Goal: Task Accomplishment & Management: Use online tool/utility

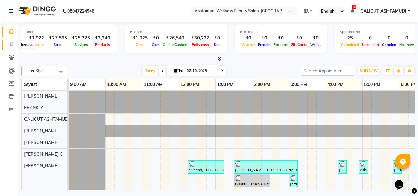
click at [9, 41] on span at bounding box center [11, 44] width 11 height 7
select select "service"
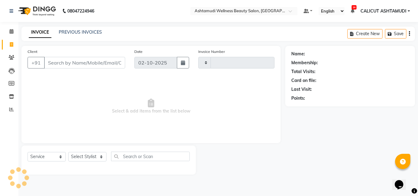
type input "4893"
select select "4630"
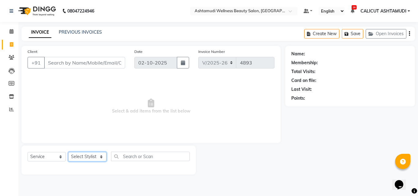
click at [85, 158] on select "Select Stylist" at bounding box center [87, 156] width 38 height 9
select select "60453"
click at [68, 152] on select "Select Stylist Adil Amala George AMBILI C ANKITHA CALICUT ASHTAMUDI FRANKLY GRA…" at bounding box center [87, 156] width 38 height 9
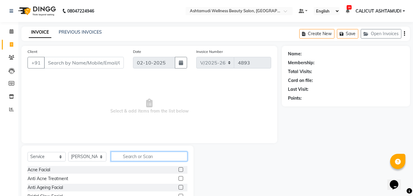
click at [142, 156] on input "text" at bounding box center [149, 156] width 76 height 9
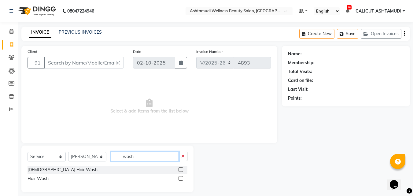
type input "wash"
click at [182, 177] on label at bounding box center [181, 178] width 5 height 5
click at [182, 177] on input "checkbox" at bounding box center [181, 179] width 4 height 4
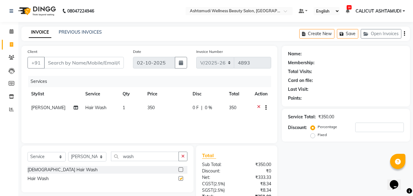
checkbox input "false"
click at [66, 63] on input "Client" at bounding box center [84, 63] width 80 height 12
type input "7"
type input "0"
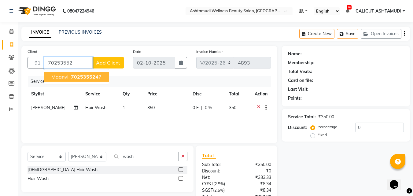
click at [87, 77] on span "70253552" at bounding box center [83, 77] width 24 height 6
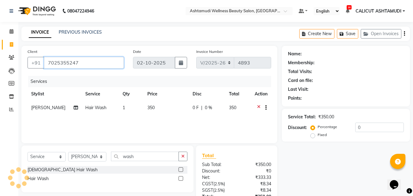
type input "7025355247"
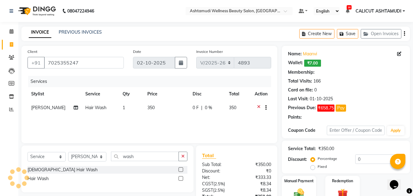
select select "2: Object"
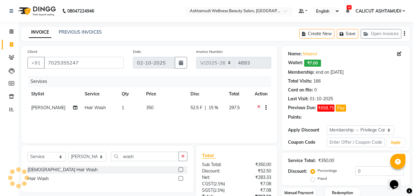
type input "15"
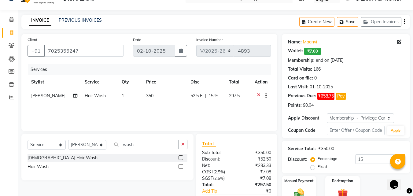
scroll to position [55, 0]
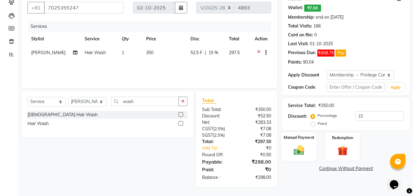
click at [303, 144] on div "Manual Payment" at bounding box center [299, 146] width 36 height 29
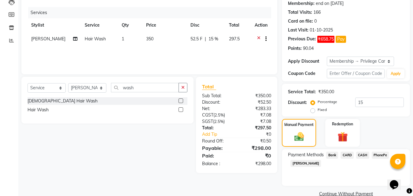
scroll to position [80, 0]
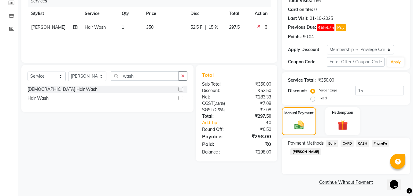
click at [380, 142] on span "PhonePe" at bounding box center [380, 143] width 17 height 7
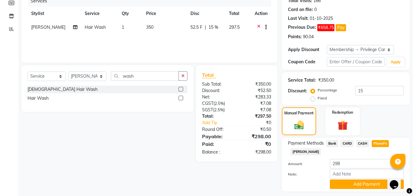
scroll to position [98, 0]
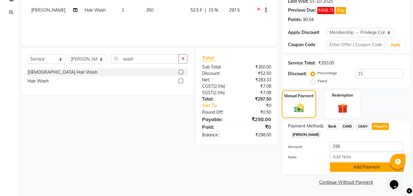
click at [363, 164] on button "Add Payment" at bounding box center [367, 166] width 74 height 9
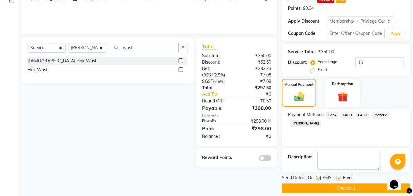
scroll to position [115, 0]
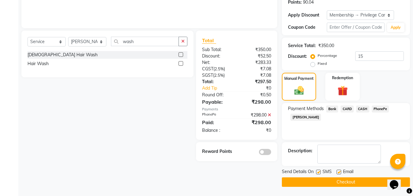
click at [343, 180] on button "Checkout" at bounding box center [346, 181] width 128 height 9
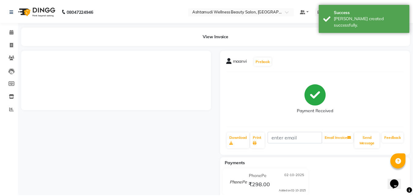
scroll to position [17, 0]
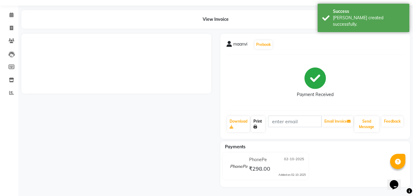
click at [255, 121] on link "Print" at bounding box center [258, 124] width 14 height 16
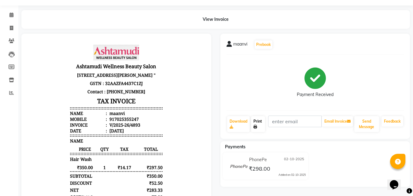
scroll to position [0, 0]
click at [12, 17] on icon at bounding box center [11, 15] width 4 height 5
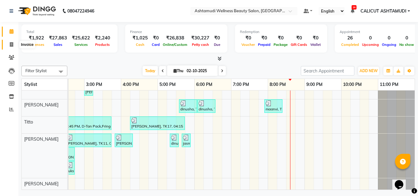
click at [7, 44] on span at bounding box center [11, 44] width 11 height 7
select select "service"
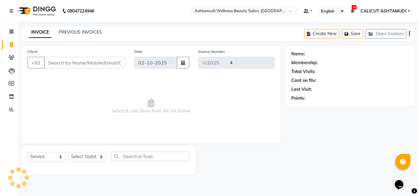
select select "4630"
type input "4894"
click at [89, 158] on select "Select Stylist Adil Amala George AMBILI C ANKITHA CALICUT ASHTAMUDI FRANKLY GRA…" at bounding box center [87, 156] width 38 height 9
select select "85034"
click at [68, 152] on select "Select Stylist Adil Amala George AMBILI C ANKITHA CALICUT ASHTAMUDI FRANKLY GRA…" at bounding box center [87, 156] width 38 height 9
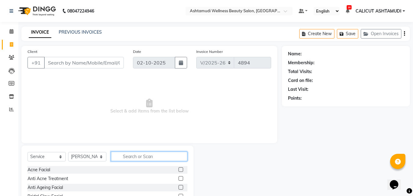
click at [126, 159] on input "text" at bounding box center [149, 156] width 76 height 9
click at [136, 155] on input "text" at bounding box center [149, 156] width 76 height 9
click at [142, 156] on input "text" at bounding box center [149, 156] width 76 height 9
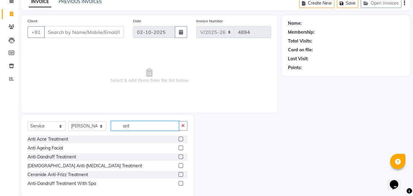
type input "ant"
click at [181, 185] on label at bounding box center [181, 183] width 5 height 5
click at [181, 185] on input "checkbox" at bounding box center [181, 184] width 4 height 4
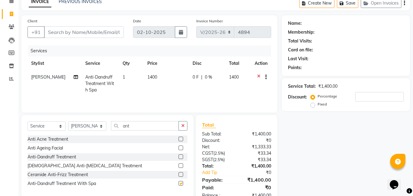
checkbox input "false"
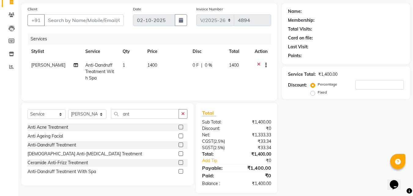
scroll to position [49, 0]
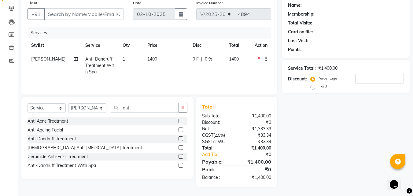
click at [318, 87] on label "Fixed" at bounding box center [322, 87] width 9 height 6
click at [313, 87] on input "Fixed" at bounding box center [314, 86] width 4 height 4
radio input "true"
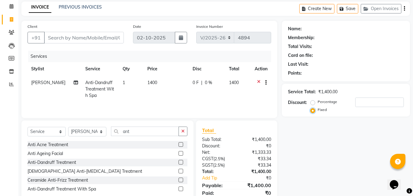
scroll to position [18, 0]
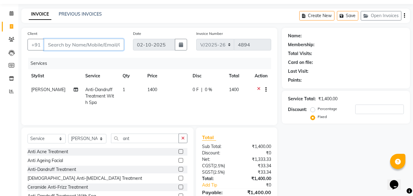
click at [54, 46] on input "Client" at bounding box center [84, 45] width 80 height 12
type input "9"
radio input "true"
type input "0"
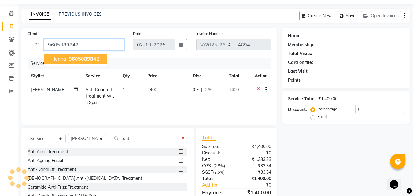
type input "9605089842"
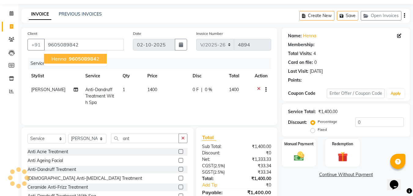
select select "1: Object"
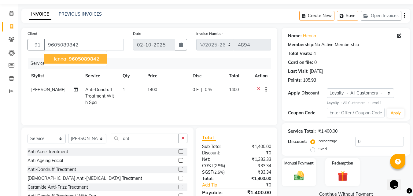
click at [62, 58] on span "henna" at bounding box center [58, 59] width 15 height 6
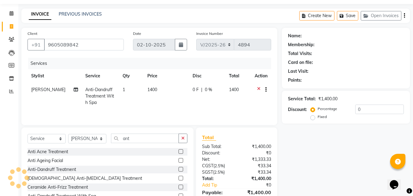
select select "1: Object"
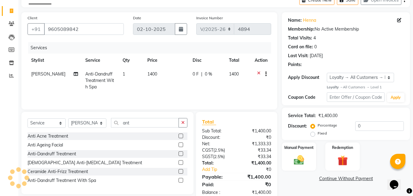
scroll to position [49, 0]
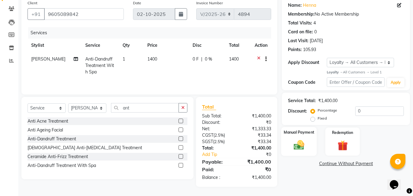
click at [298, 136] on div "Manual Payment" at bounding box center [299, 141] width 36 height 29
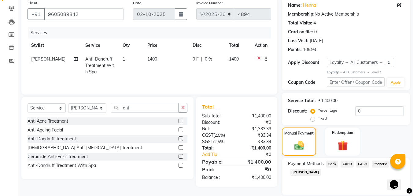
scroll to position [69, 0]
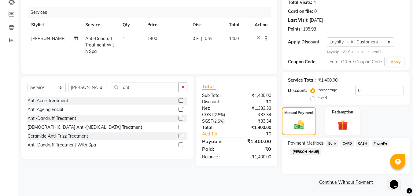
click at [379, 143] on span "PhonePe" at bounding box center [380, 143] width 17 height 7
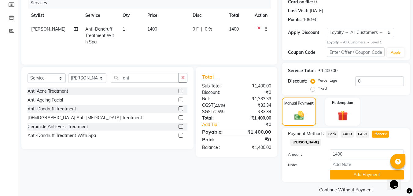
scroll to position [86, 0]
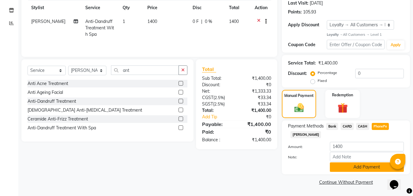
click at [359, 168] on button "Add Payment" at bounding box center [367, 166] width 74 height 9
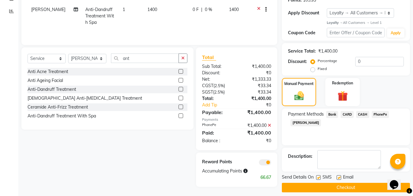
scroll to position [104, 0]
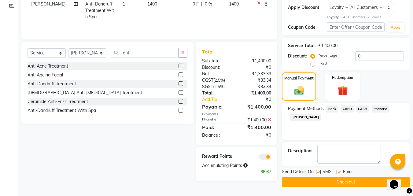
click at [328, 178] on button "Checkout" at bounding box center [346, 181] width 128 height 9
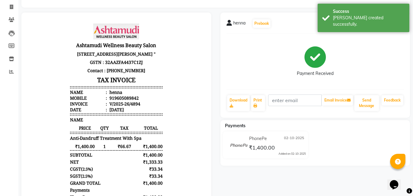
scroll to position [61, 0]
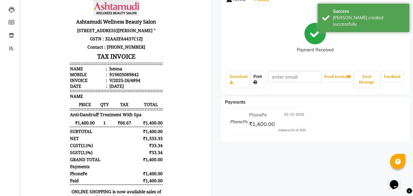
click at [262, 81] on link "Print" at bounding box center [258, 80] width 14 height 16
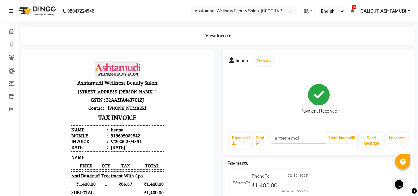
select select "service"
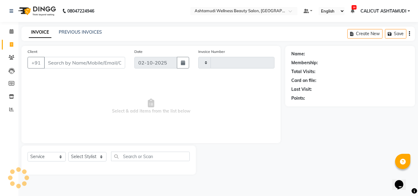
type input "4895"
select select "4630"
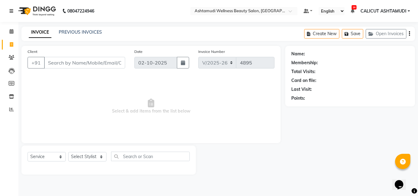
click at [10, 9] on icon at bounding box center [11, 11] width 4 height 4
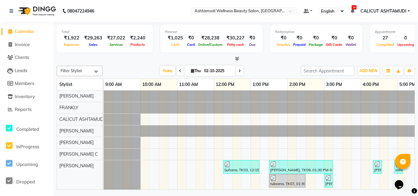
click at [21, 9] on img at bounding box center [37, 10] width 42 height 17
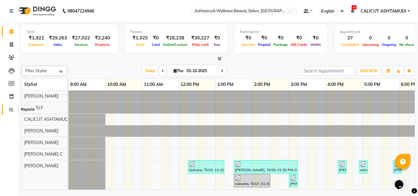
click at [13, 111] on icon at bounding box center [11, 109] width 5 height 5
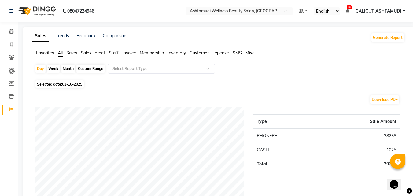
click at [70, 67] on div "Month" at bounding box center [68, 69] width 14 height 9
select select "10"
select select "2025"
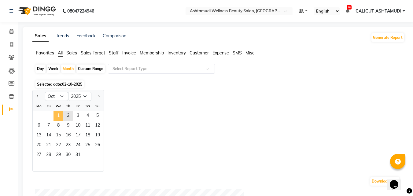
click at [58, 113] on span "1" at bounding box center [59, 116] width 10 height 10
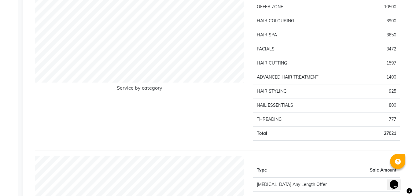
scroll to position [679, 0]
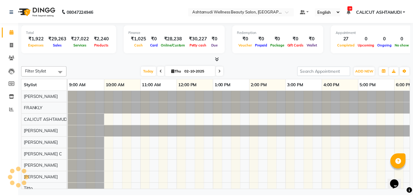
scroll to position [0, 205]
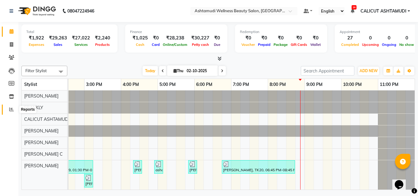
click at [9, 112] on span at bounding box center [11, 109] width 11 height 7
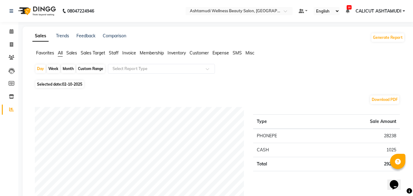
click at [93, 69] on div "Custom Range" at bounding box center [90, 69] width 28 height 9
select select "10"
select select "2025"
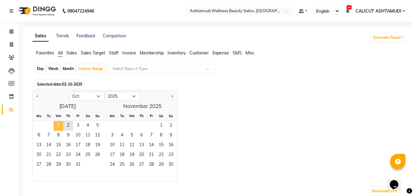
click at [61, 123] on span "1" at bounding box center [59, 126] width 10 height 10
click at [66, 125] on span "2" at bounding box center [68, 126] width 10 height 10
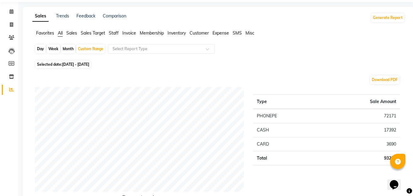
scroll to position [31, 0]
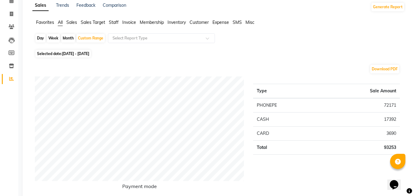
click at [204, 20] on span "Customer" at bounding box center [199, 23] width 19 height 6
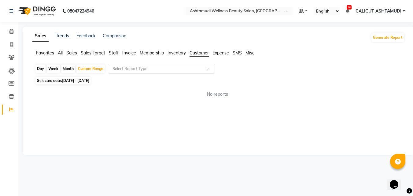
scroll to position [0, 0]
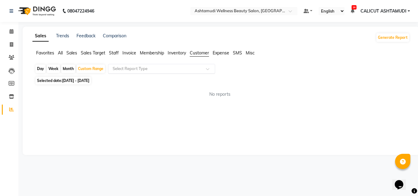
click at [199, 69] on input "text" at bounding box center [155, 69] width 88 height 6
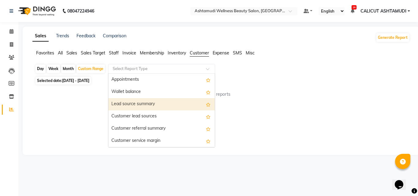
click at [179, 104] on div "Lead source summary" at bounding box center [161, 104] width 106 height 12
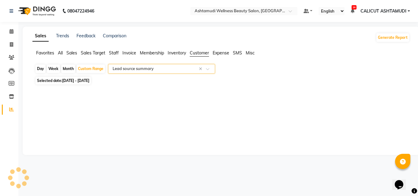
select select "full_report"
select select "csv"
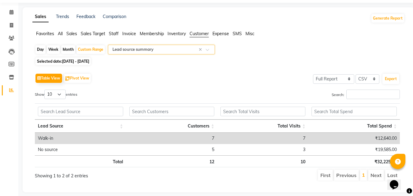
scroll to position [29, 0]
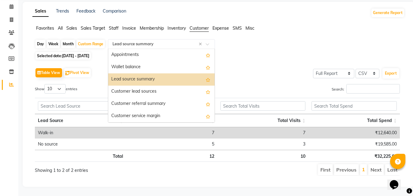
click at [207, 41] on div at bounding box center [161, 44] width 106 height 6
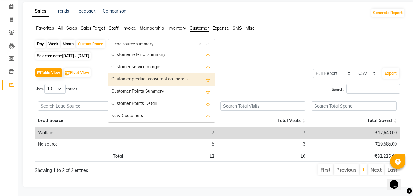
scroll to position [18, 0]
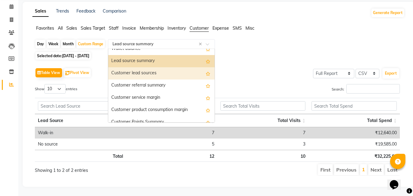
click at [158, 67] on div "Customer lead sources" at bounding box center [161, 73] width 106 height 12
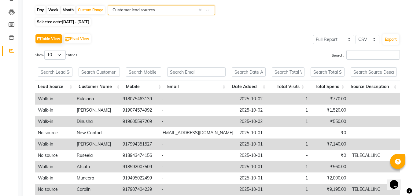
scroll to position [28, 0]
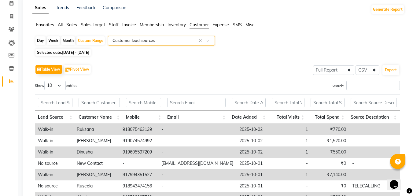
click at [208, 42] on span at bounding box center [210, 42] width 8 height 6
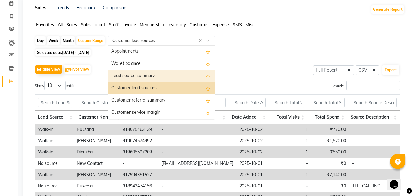
click at [176, 74] on div "Lead source summary" at bounding box center [161, 76] width 106 height 12
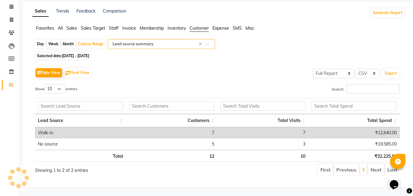
scroll to position [0, 0]
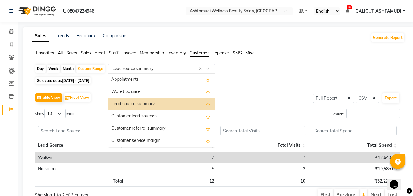
click at [206, 65] on div "Select Report Type × Lead source summary ×" at bounding box center [161, 69] width 107 height 10
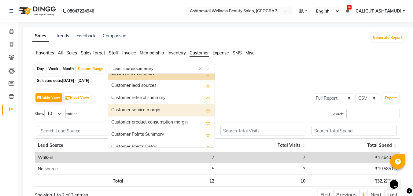
click at [180, 111] on div "Customer service margin" at bounding box center [161, 110] width 106 height 12
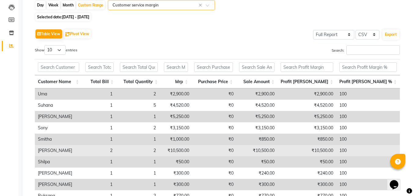
scroll to position [59, 0]
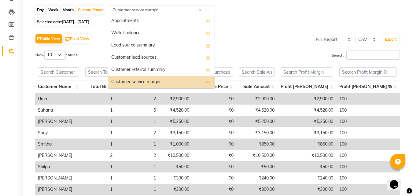
click at [195, 11] on input "text" at bounding box center [155, 10] width 88 height 6
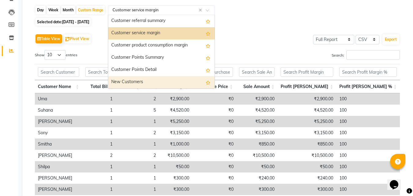
click at [157, 80] on div "New Customers" at bounding box center [161, 82] width 106 height 12
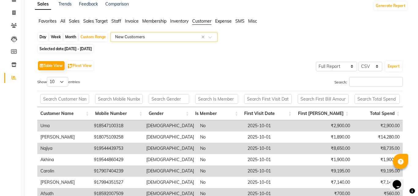
scroll to position [0, 0]
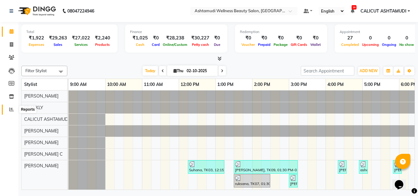
click at [9, 107] on icon at bounding box center [11, 109] width 5 height 5
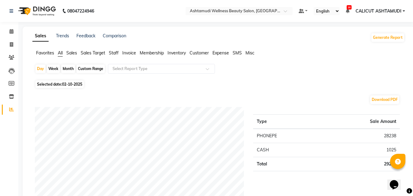
click at [91, 69] on div "Custom Range" at bounding box center [90, 69] width 28 height 9
select select "10"
select select "2025"
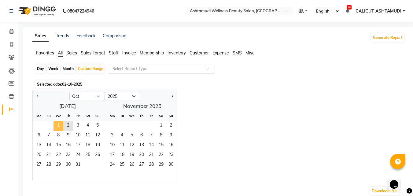
click at [60, 122] on span "1" at bounding box center [59, 126] width 10 height 10
click at [65, 122] on div "1 2 3 4 5" at bounding box center [68, 126] width 70 height 10
click at [70, 125] on span "2" at bounding box center [68, 126] width 10 height 10
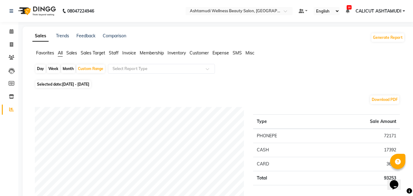
click at [202, 51] on span "Customer" at bounding box center [199, 53] width 19 height 6
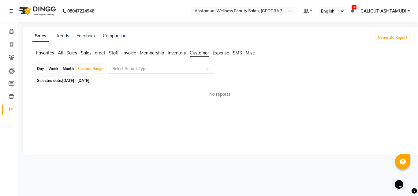
click at [191, 69] on input "text" at bounding box center [155, 69] width 88 height 6
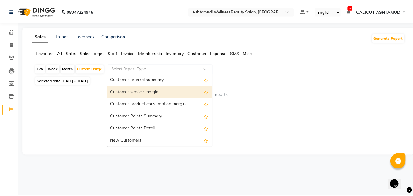
scroll to position [18, 0]
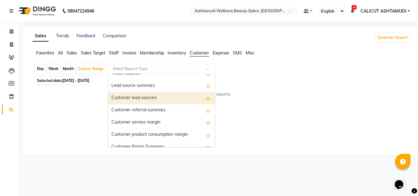
click at [180, 96] on div "Customer lead sources" at bounding box center [161, 98] width 106 height 12
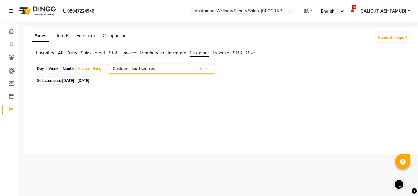
select select "full_report"
select select "csv"
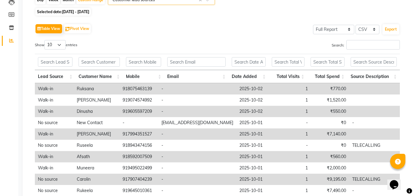
scroll to position [61, 0]
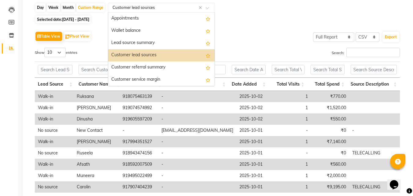
click at [188, 11] on div "Select Report Type × Customer lead sources ×" at bounding box center [161, 8] width 107 height 10
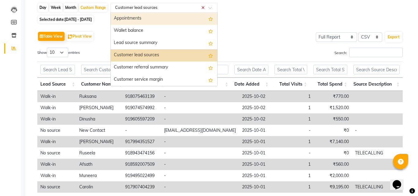
scroll to position [0, 0]
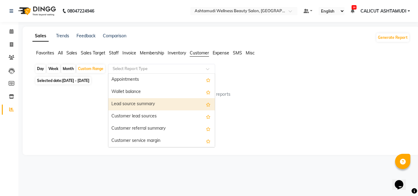
click at [86, 110] on div "Sales Trends Feedback Comparison Generate Report Favorites All Sales Sales Targ…" at bounding box center [221, 91] width 397 height 128
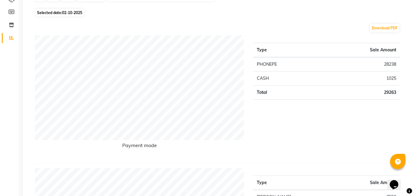
scroll to position [61, 0]
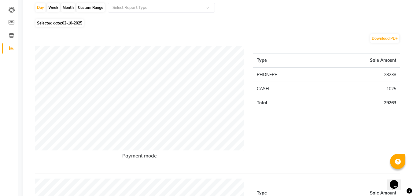
click at [65, 6] on div "Month" at bounding box center [68, 7] width 14 height 9
select select "10"
select select "2025"
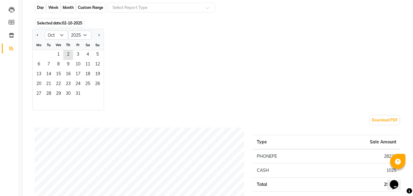
click at [68, 6] on div "Month" at bounding box center [68, 7] width 14 height 9
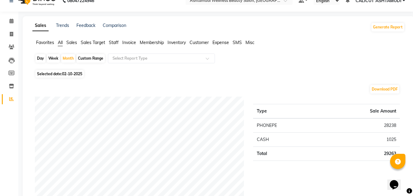
scroll to position [0, 0]
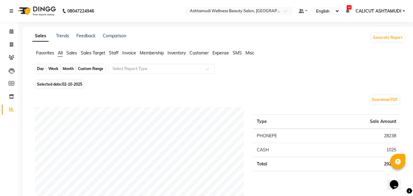
click at [68, 69] on div "Month" at bounding box center [68, 69] width 14 height 9
select select "10"
select select "2025"
click at [69, 69] on div "Month" at bounding box center [68, 69] width 14 height 9
select select "10"
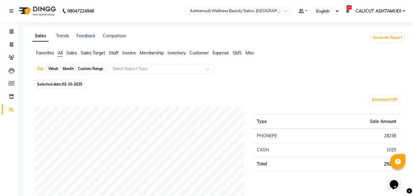
select select "2025"
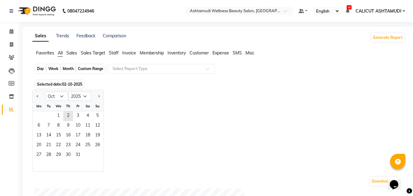
click at [69, 66] on div "Month" at bounding box center [68, 69] width 14 height 9
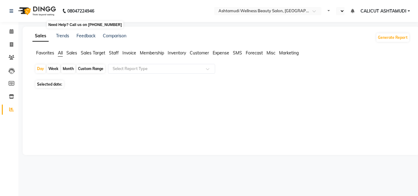
select select "en"
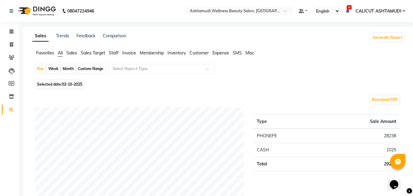
click at [69, 65] on div "Month" at bounding box center [68, 69] width 14 height 9
select select "10"
select select "2025"
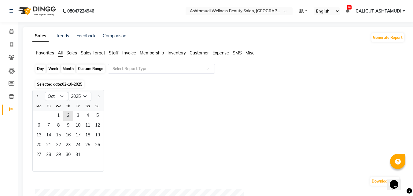
click at [67, 69] on div "Month" at bounding box center [68, 69] width 14 height 9
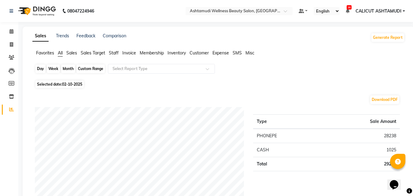
click at [68, 68] on div "Month" at bounding box center [68, 69] width 14 height 9
select select "10"
select select "2025"
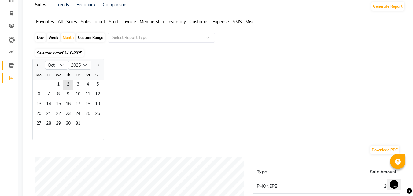
scroll to position [31, 0]
click at [62, 85] on span "1" at bounding box center [59, 86] width 10 height 10
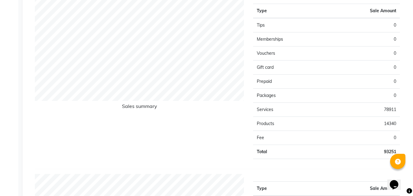
scroll to position [459, 0]
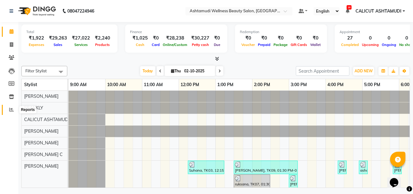
click at [14, 111] on span at bounding box center [11, 109] width 11 height 7
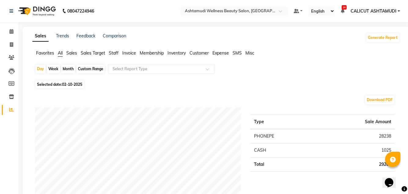
click at [91, 68] on div "Custom Range" at bounding box center [90, 69] width 28 height 9
select select "10"
select select "2025"
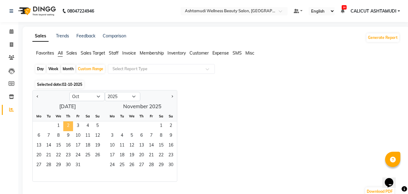
click at [69, 121] on span "2" at bounding box center [68, 126] width 10 height 10
click at [113, 52] on span "Staff" at bounding box center [114, 53] width 10 height 6
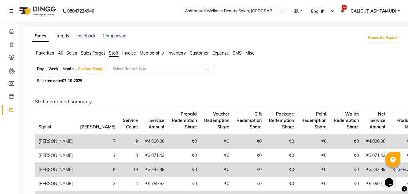
click at [151, 69] on input "text" at bounding box center [155, 69] width 88 height 6
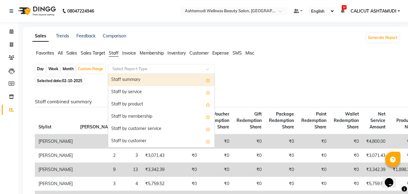
click at [159, 81] on div "Staff summary" at bounding box center [161, 80] width 106 height 12
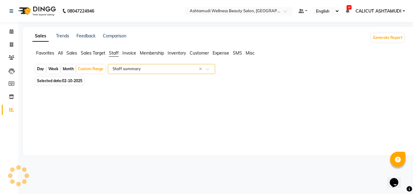
select select "full_report"
select select "csv"
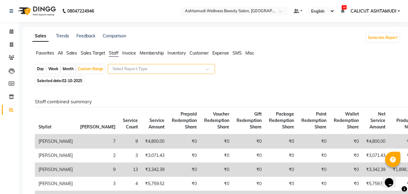
click at [193, 70] on input "text" at bounding box center [155, 69] width 88 height 6
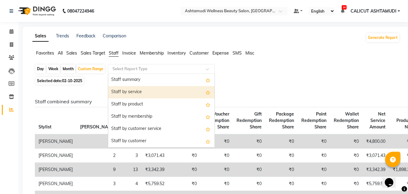
click at [161, 95] on div "Staff by service" at bounding box center [161, 92] width 106 height 12
select select "full_report"
select select "csv"
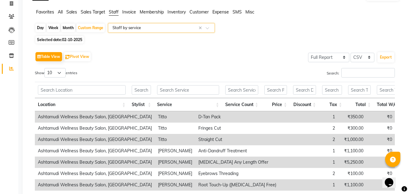
scroll to position [31, 0]
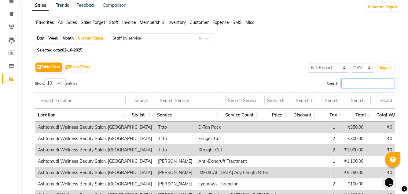
click at [353, 83] on input "Search:" at bounding box center [369, 82] width 54 height 9
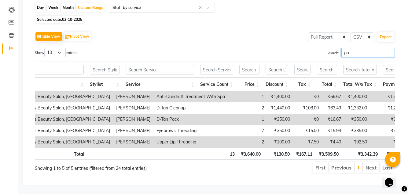
scroll to position [0, 82]
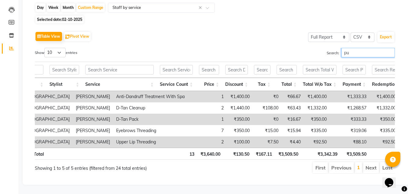
click at [357, 48] on input "pu" at bounding box center [369, 52] width 54 height 9
click at [355, 48] on input "pu" at bounding box center [369, 52] width 54 height 9
type input "p"
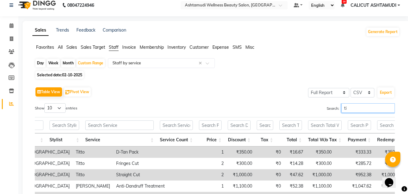
scroll to position [0, 0]
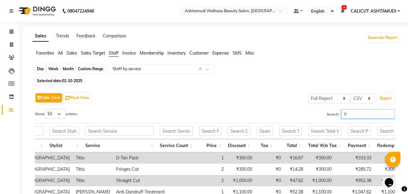
type input "ti"
click at [100, 70] on div "Custom Range" at bounding box center [90, 69] width 28 height 9
select select "10"
select select "2025"
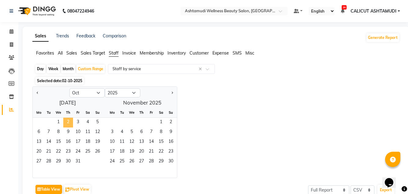
click at [70, 121] on span "2" at bounding box center [68, 122] width 10 height 10
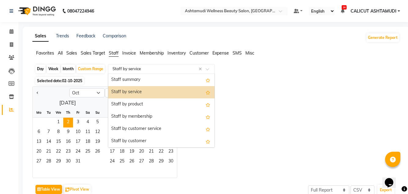
click at [153, 67] on input "text" at bounding box center [155, 69] width 88 height 6
click at [151, 88] on div "Staff by service" at bounding box center [161, 92] width 106 height 12
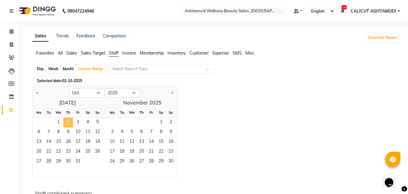
click at [68, 122] on span "2" at bounding box center [68, 122] width 10 height 10
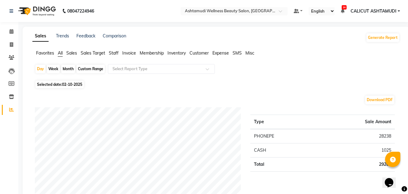
click at [84, 68] on div "Custom Range" at bounding box center [90, 69] width 28 height 9
select select "10"
select select "2025"
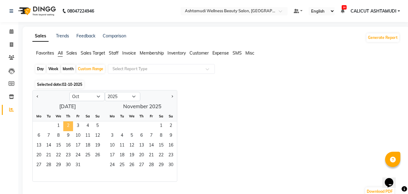
click at [69, 127] on span "2" at bounding box center [68, 126] width 10 height 10
click at [116, 51] on span "Staff" at bounding box center [114, 53] width 10 height 6
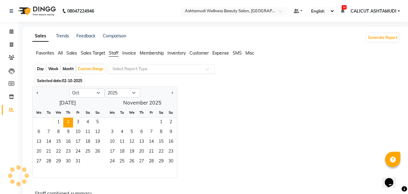
click at [133, 70] on input "text" at bounding box center [155, 69] width 88 height 6
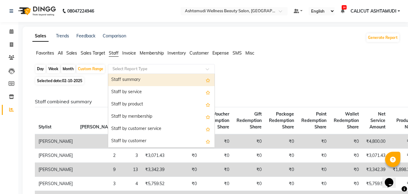
click at [133, 77] on div "Staff summary" at bounding box center [161, 80] width 106 height 12
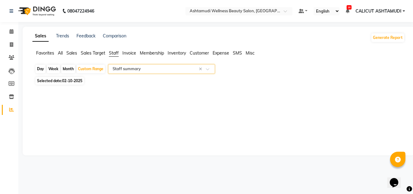
select select "full_report"
select select "csv"
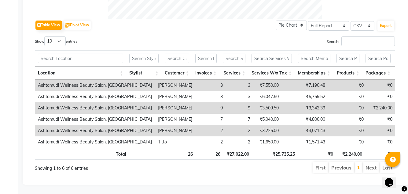
scroll to position [303, 0]
